Goal: Submit feedback/report problem

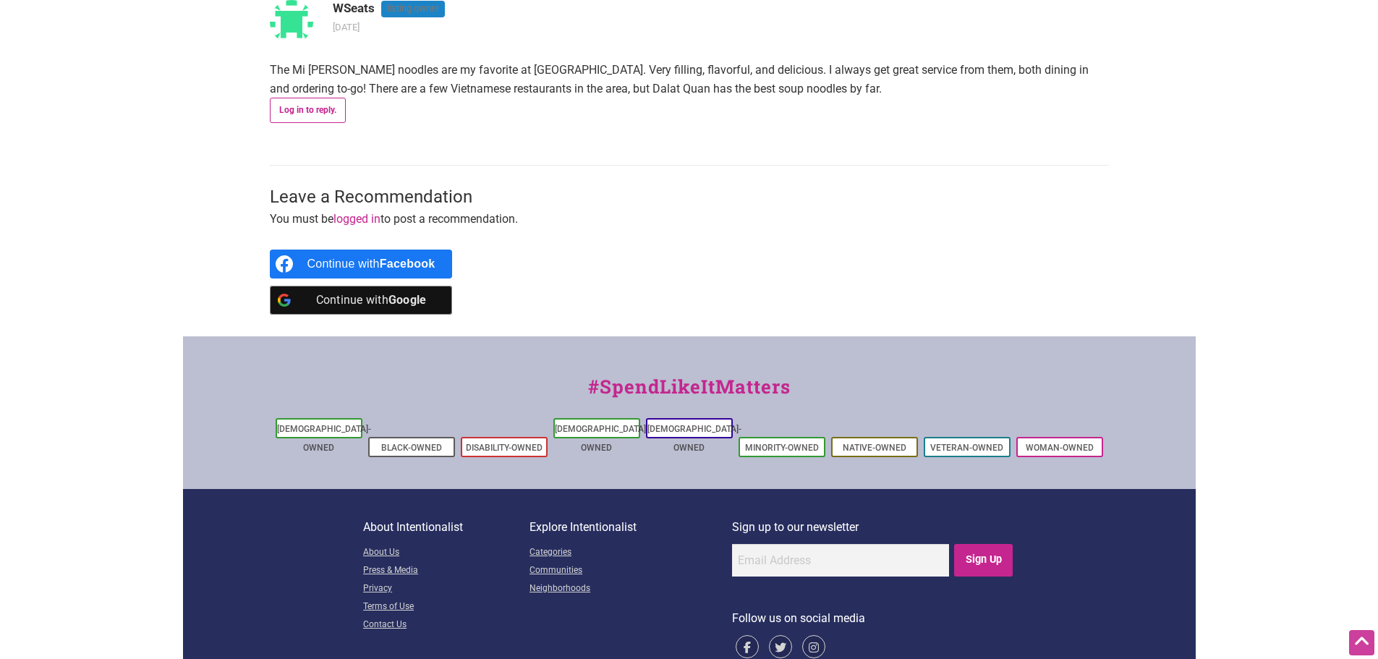
scroll to position [886, 0]
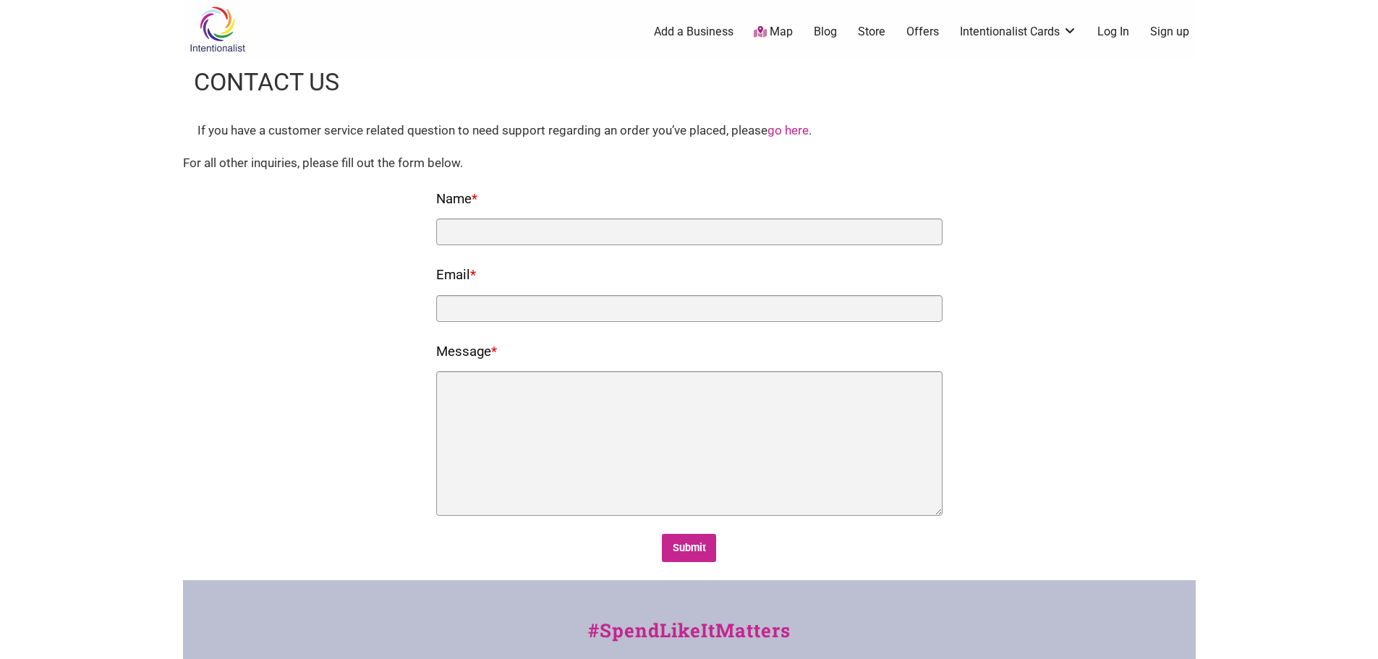
scroll to position [0, 181]
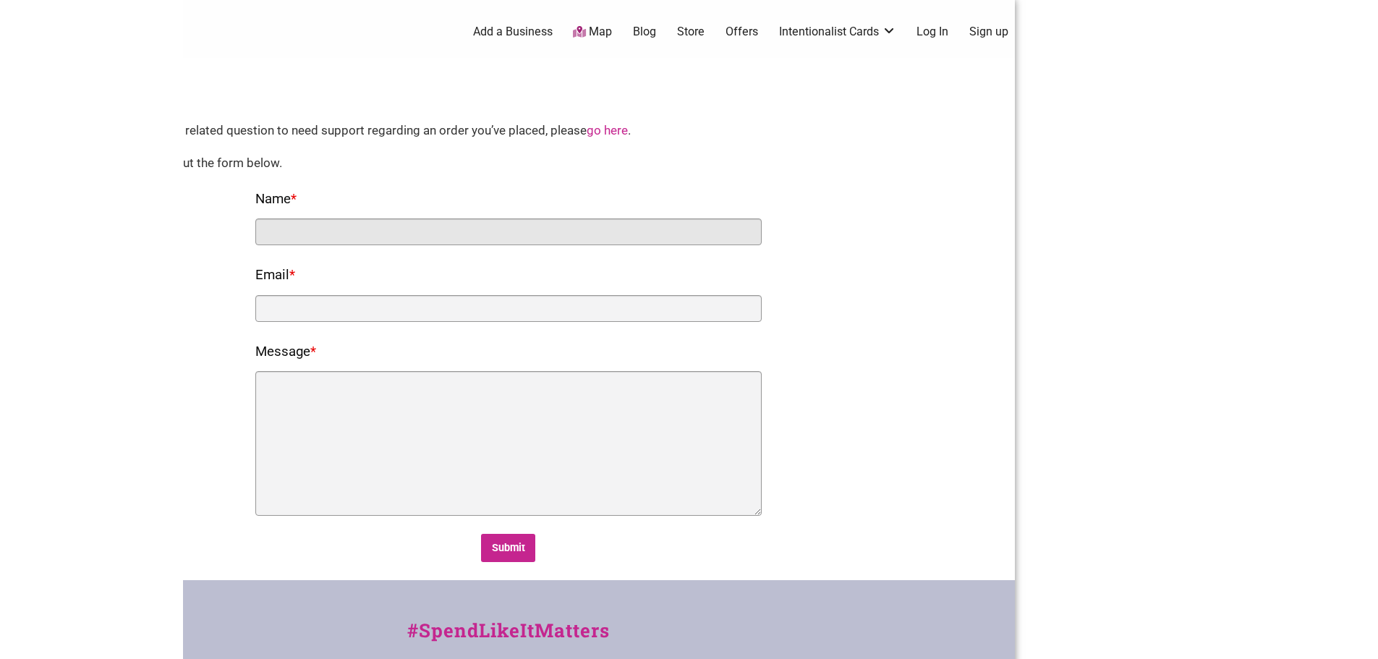
click at [530, 219] on input "Name *" at bounding box center [508, 232] width 506 height 27
paste input "Brian Mitchell"
type input "Brian Mitchell"
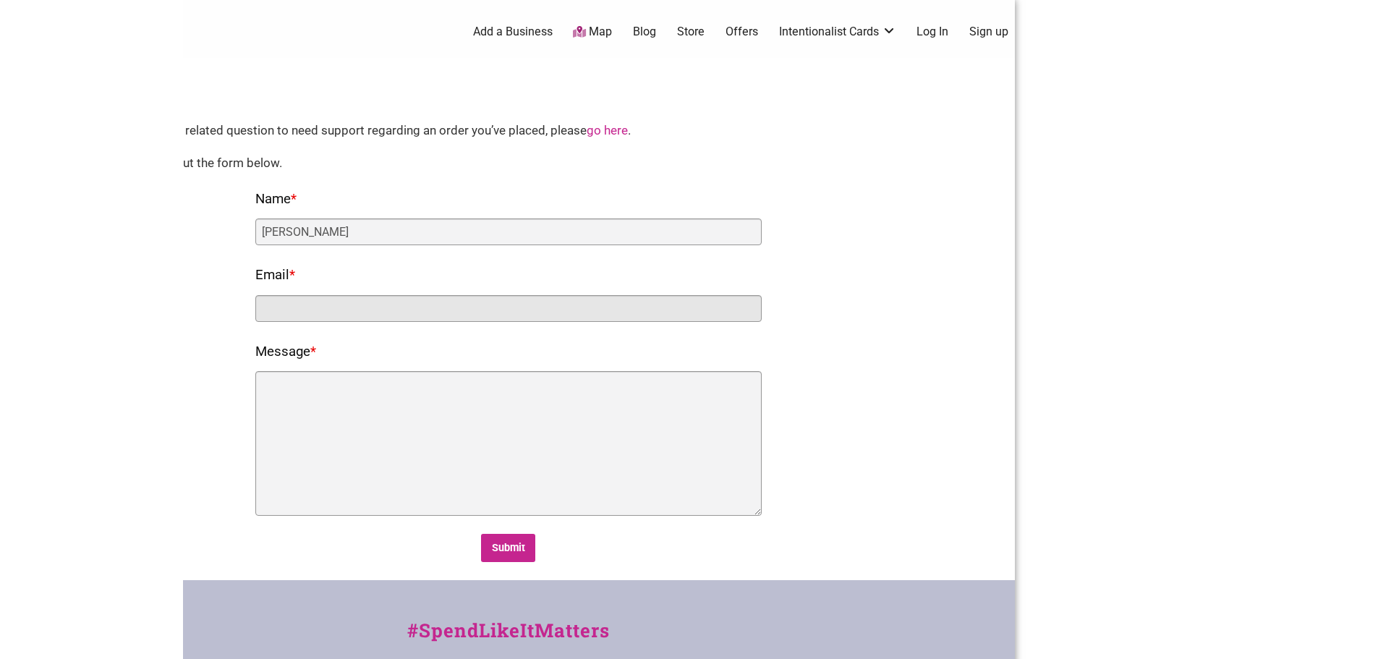
paste input "Brian Mitchell"
click at [377, 316] on input "Brian Mitchell" at bounding box center [508, 308] width 506 height 27
click at [378, 315] on input "Brian Mitchell" at bounding box center [508, 308] width 506 height 27
paste input "zzrestaurantorg@gmail.com"
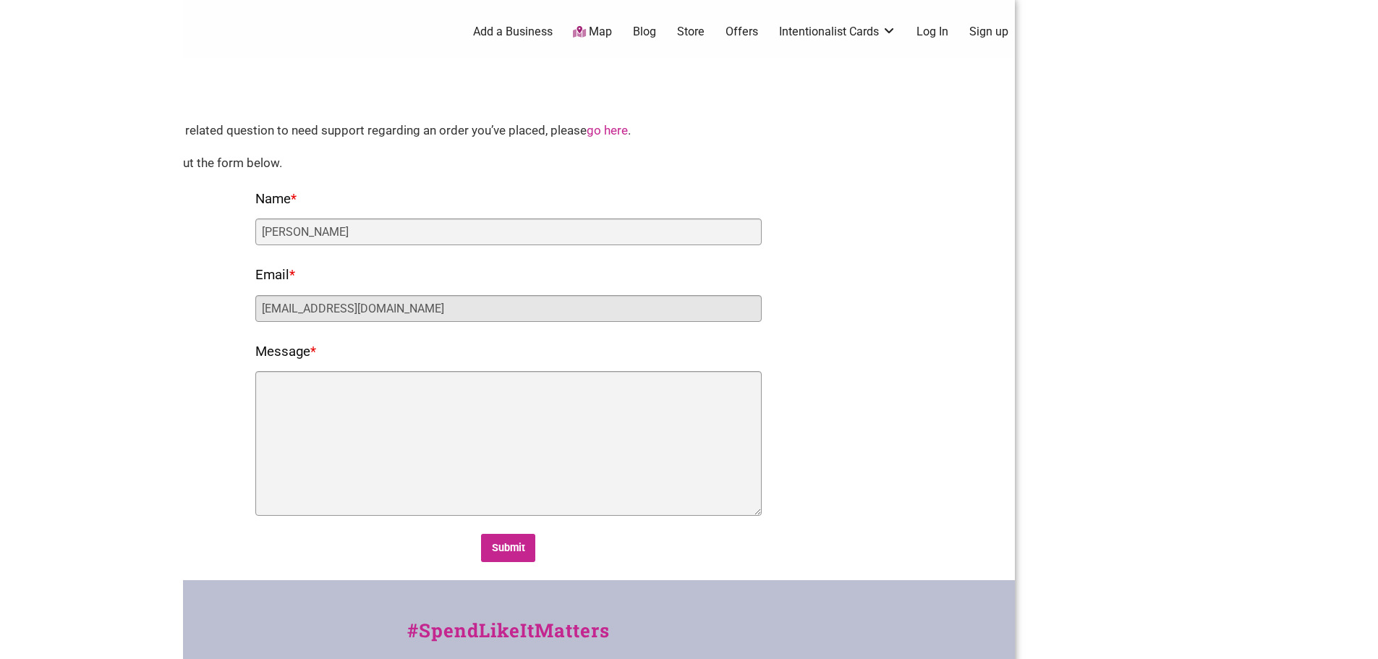
type input "zzrestaurantorg@gmail.com"
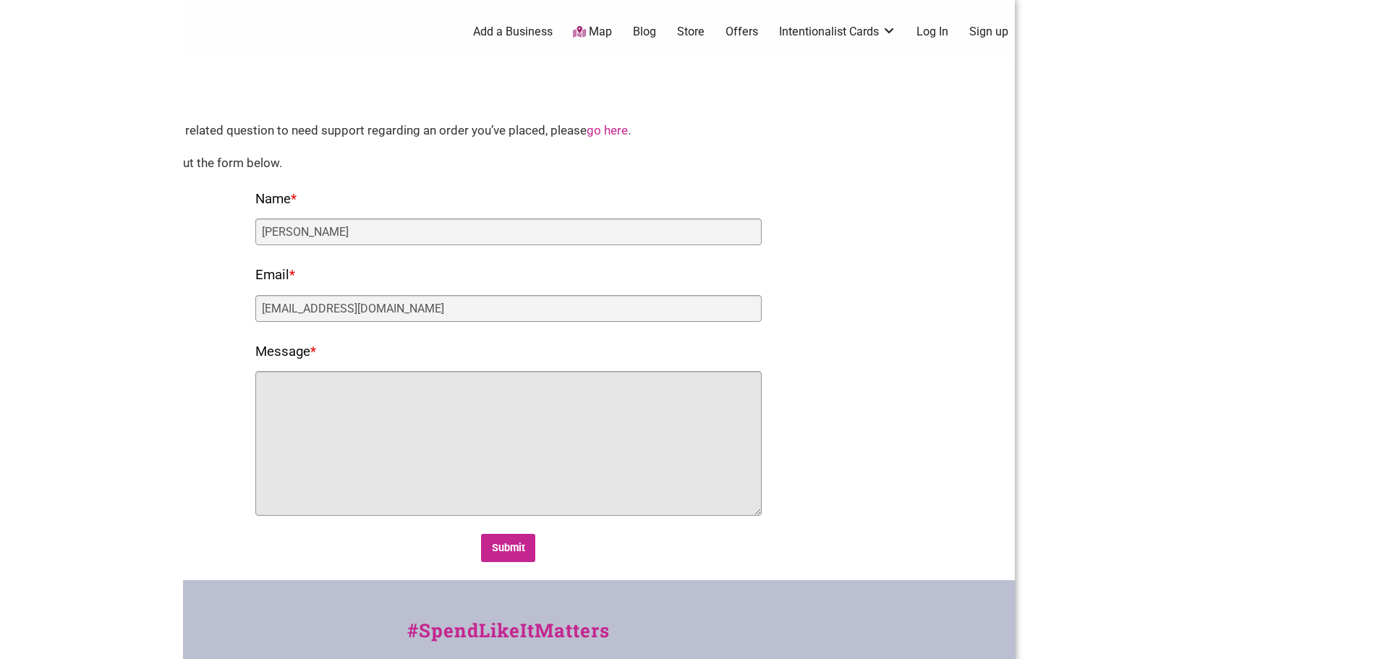
click at [386, 426] on textarea "Message *" at bounding box center [508, 443] width 506 height 145
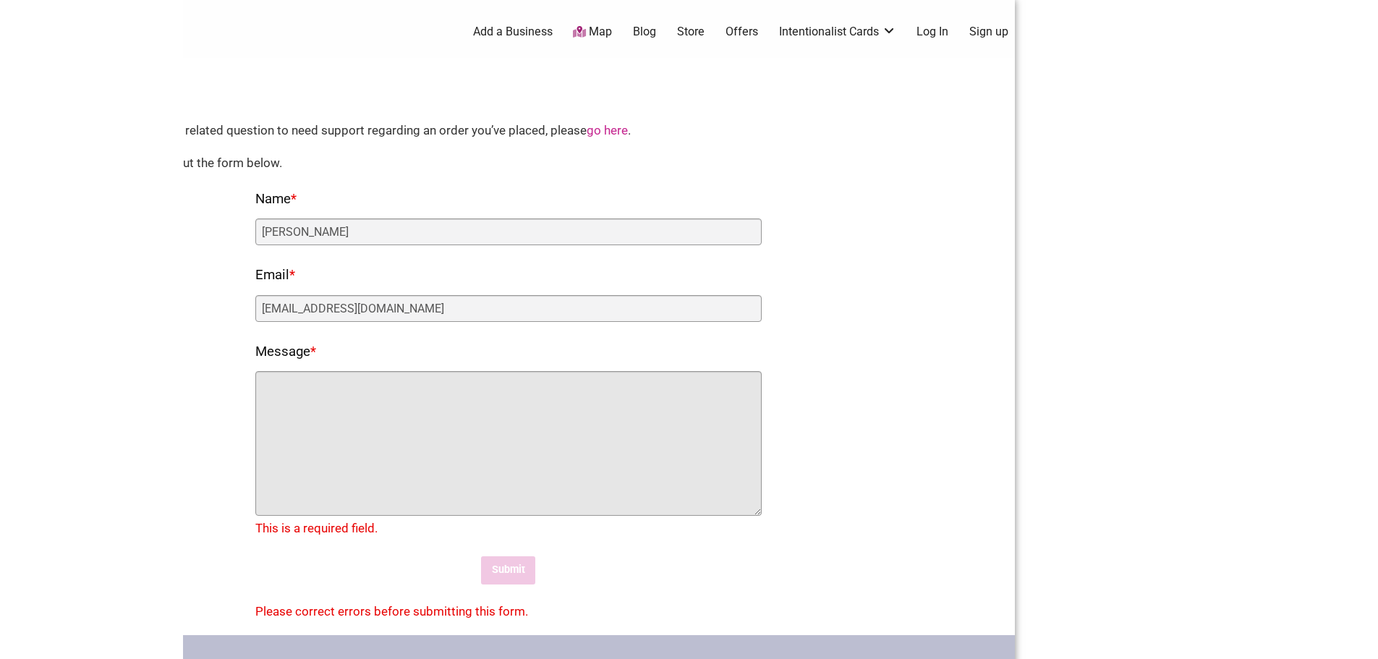
paste textarea "Dear Intentionalist Team, My name is Brian Mitchell, and I am the owner of Dala…"
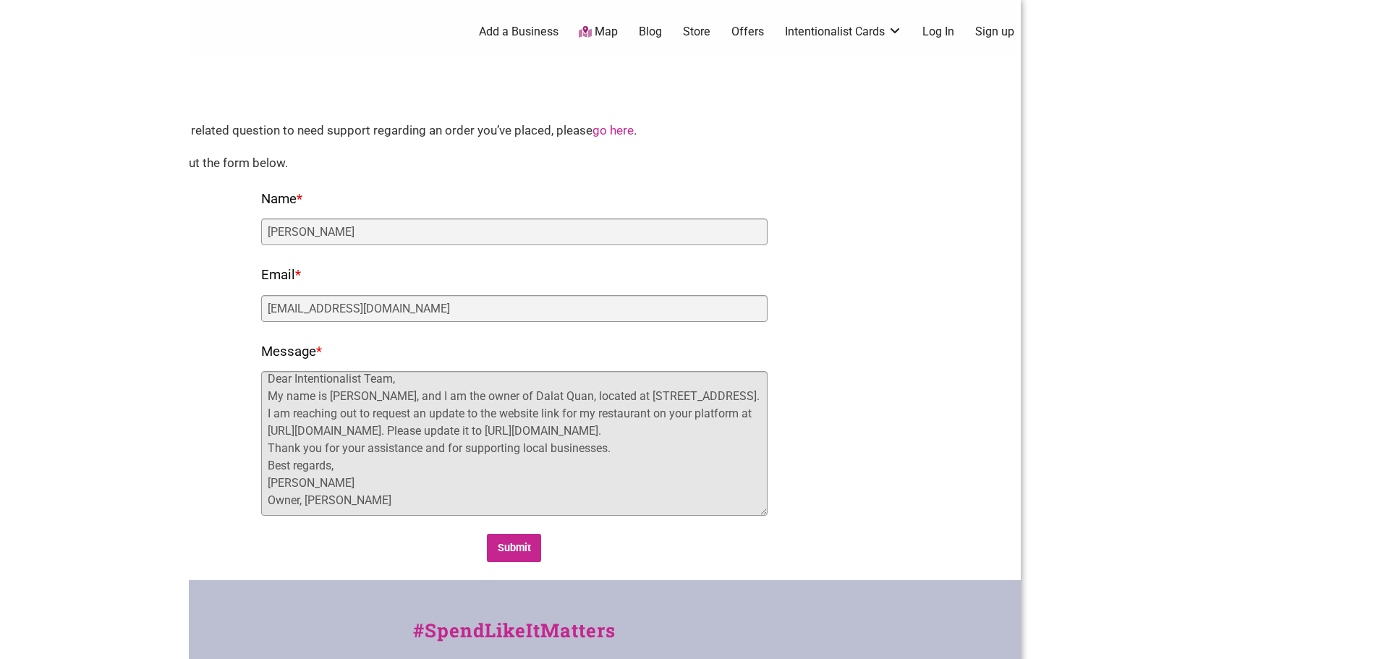
scroll to position [0, 0]
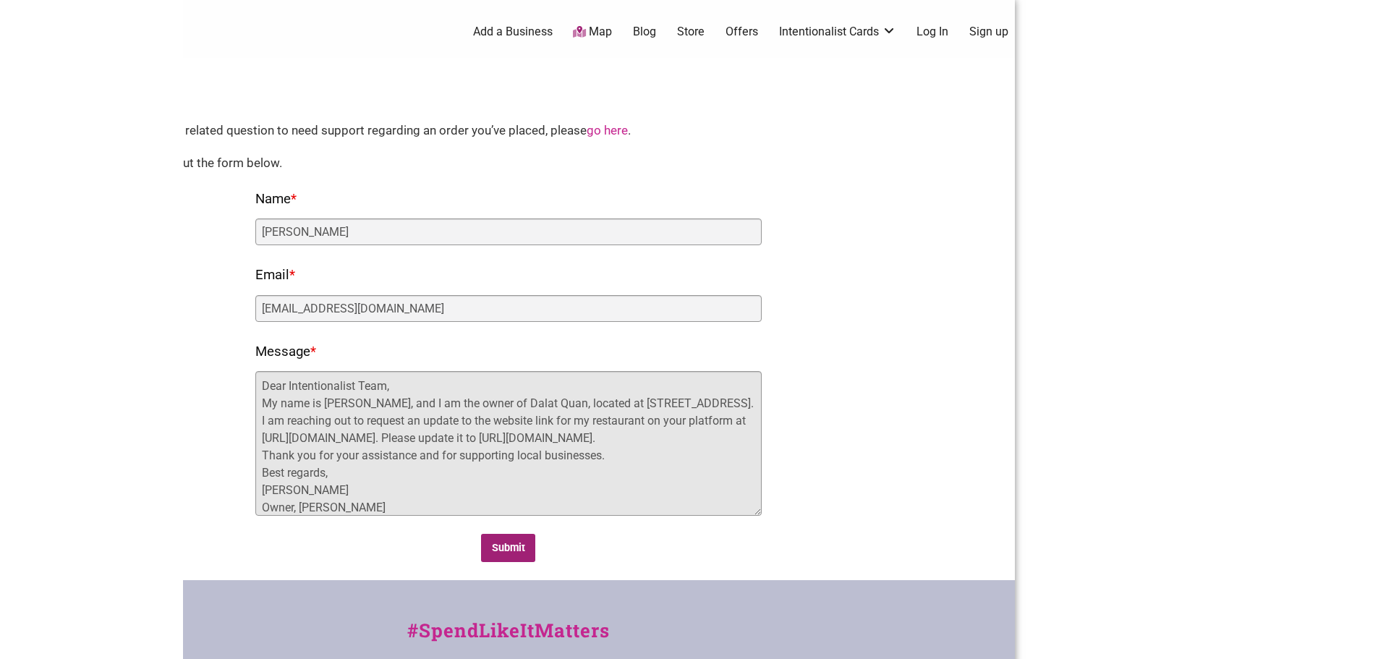
type textarea "Dear Intentionalist Team, My name is Brian Mitchell, and I am the owner of Dala…"
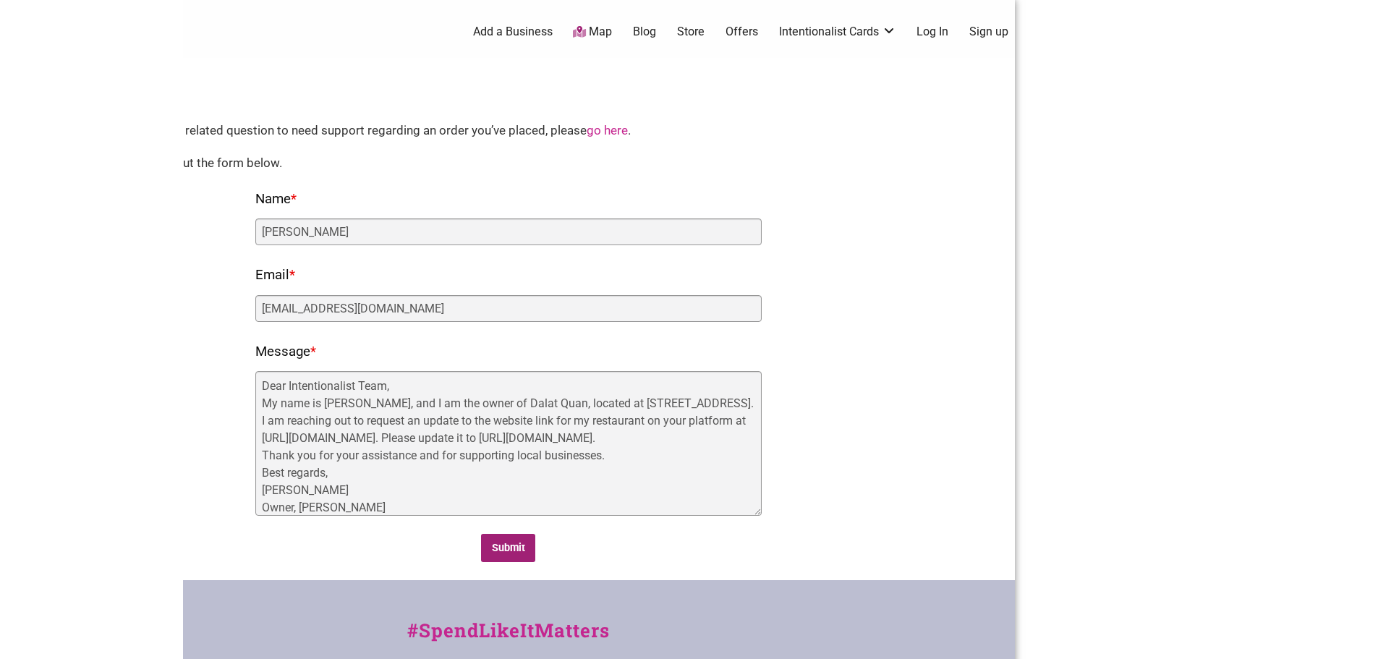
click at [514, 554] on input "Submit" at bounding box center [508, 548] width 54 height 28
